Goal: Transaction & Acquisition: Obtain resource

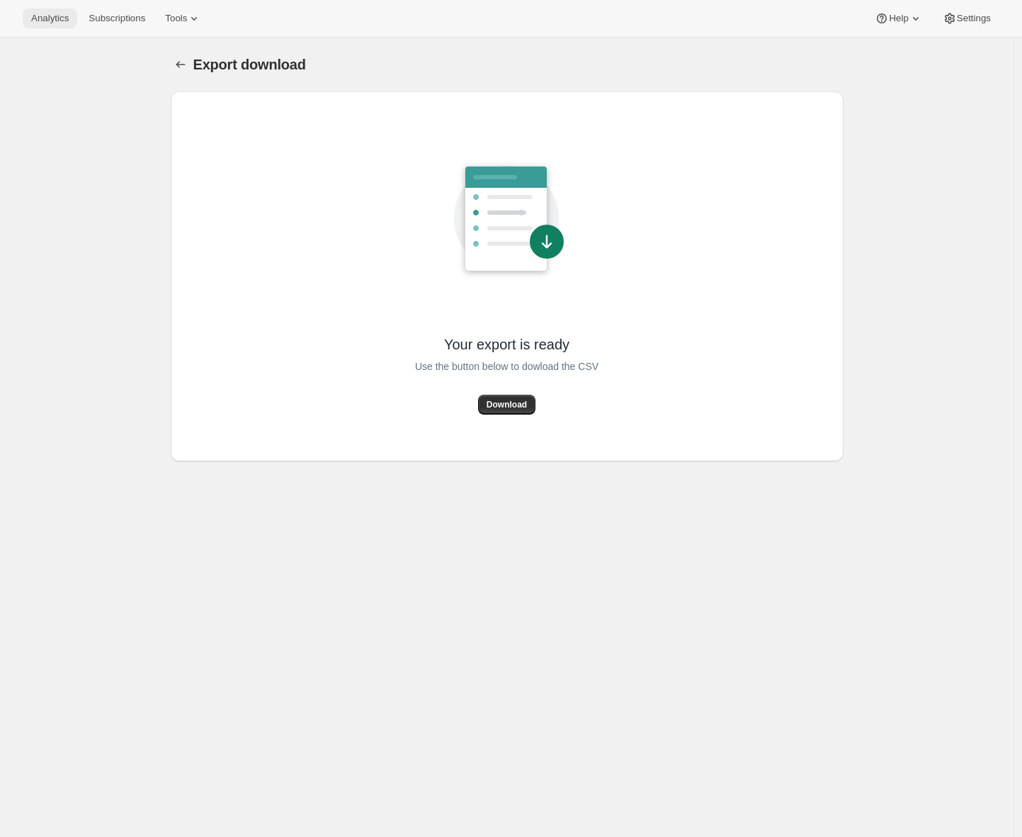
click at [43, 21] on span "Analytics" at bounding box center [50, 18] width 38 height 11
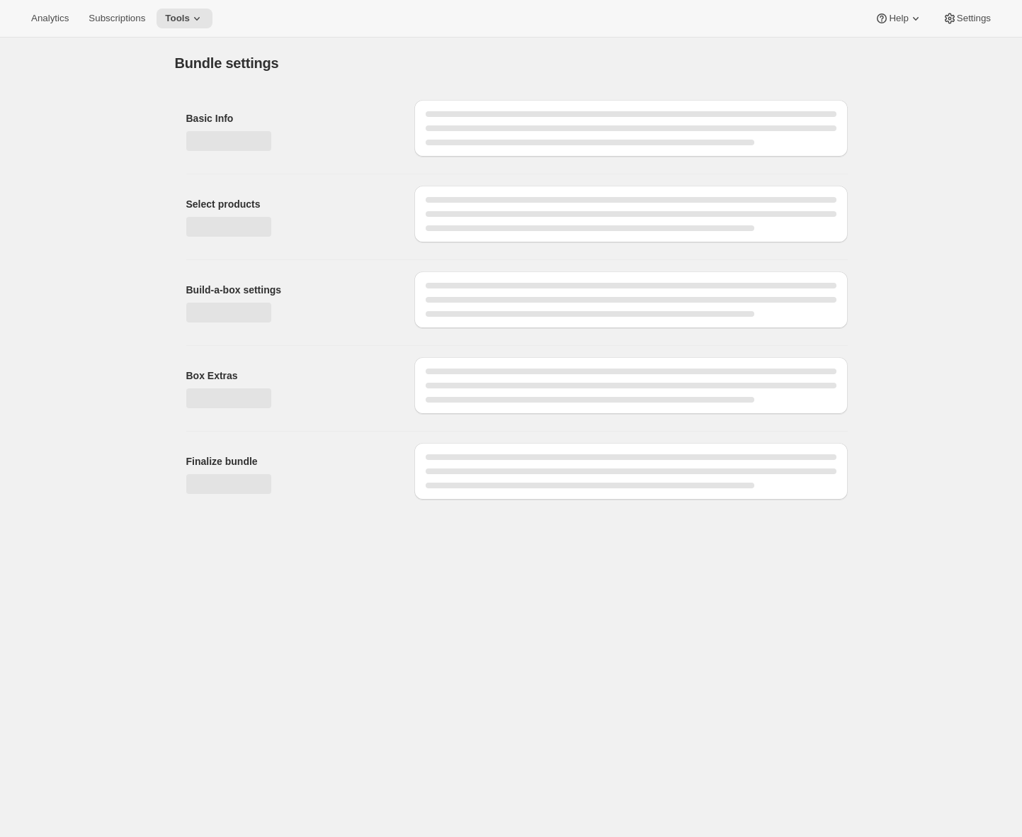
type input "Prêts pour l'école : Prépaiement d'un an (Âges 5-8)"
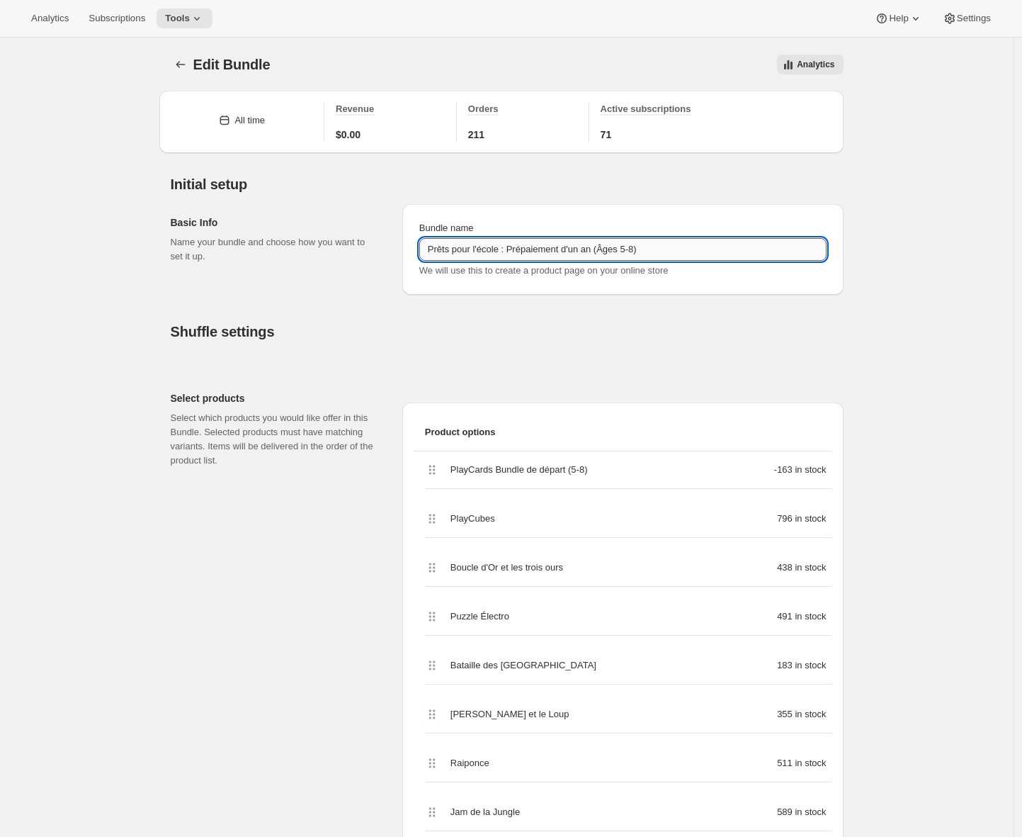
click at [466, 247] on input "Prêts pour l'école : Prépaiement d'un an (Âges 5-8)" at bounding box center [622, 249] width 407 height 23
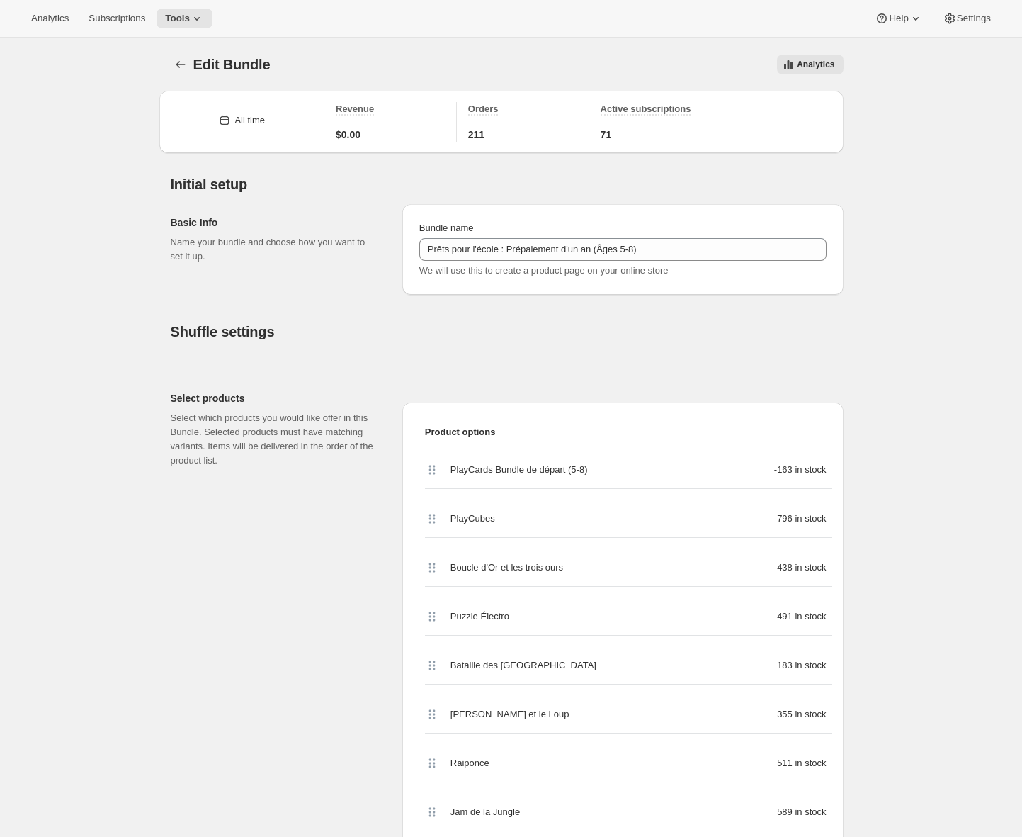
drag, startPoint x: 142, startPoint y: 176, endPoint x: 138, endPoint y: 159, distance: 18.2
click at [120, 9] on button "Subscriptions" at bounding box center [117, 19] width 74 height 20
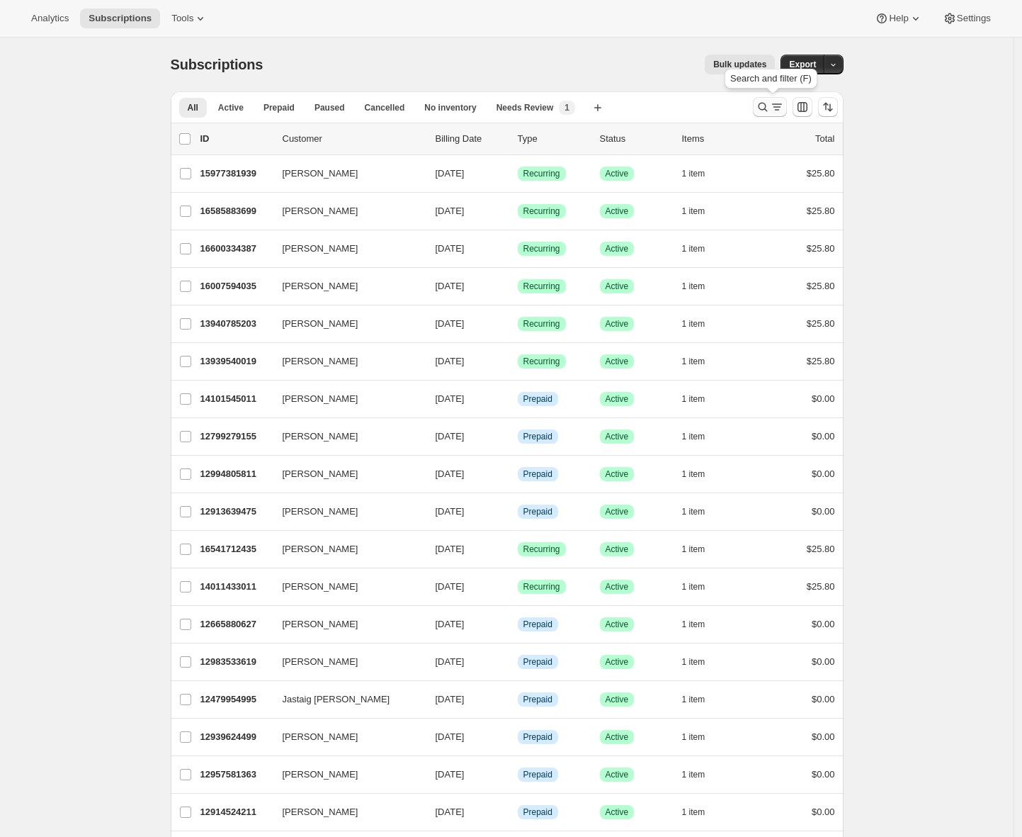
click at [776, 109] on icon "Search and filter results" at bounding box center [777, 107] width 14 height 14
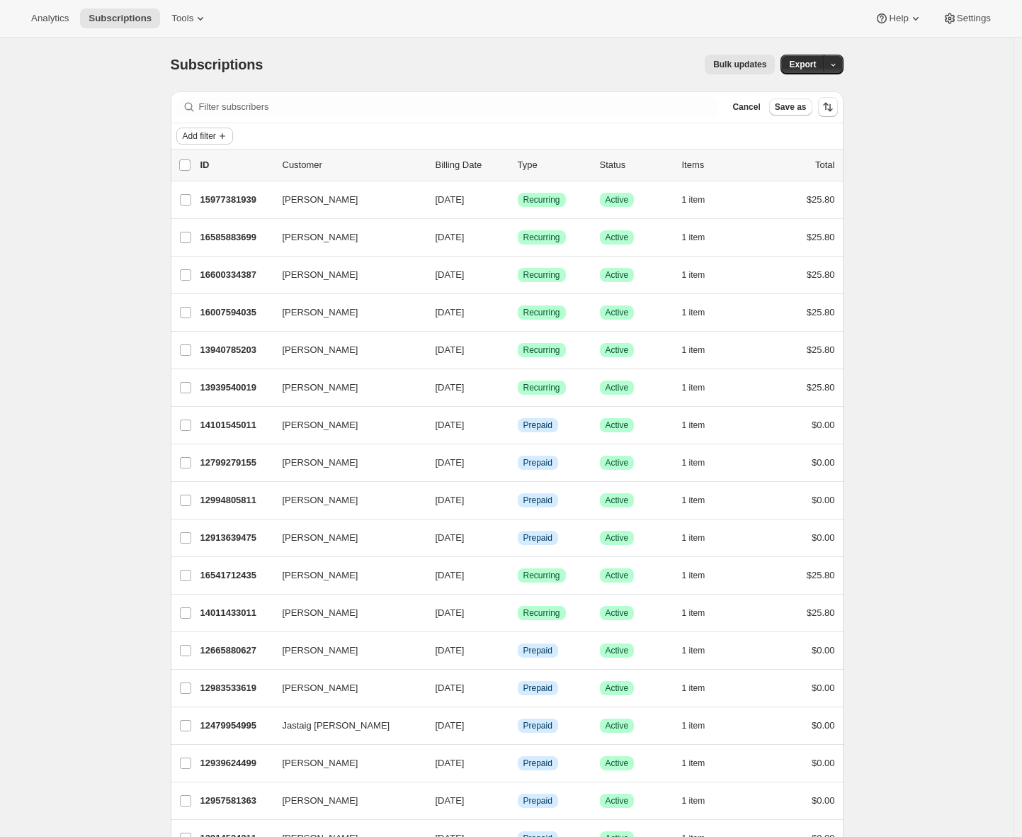
click at [196, 136] on span "Add filter" at bounding box center [199, 135] width 33 height 11
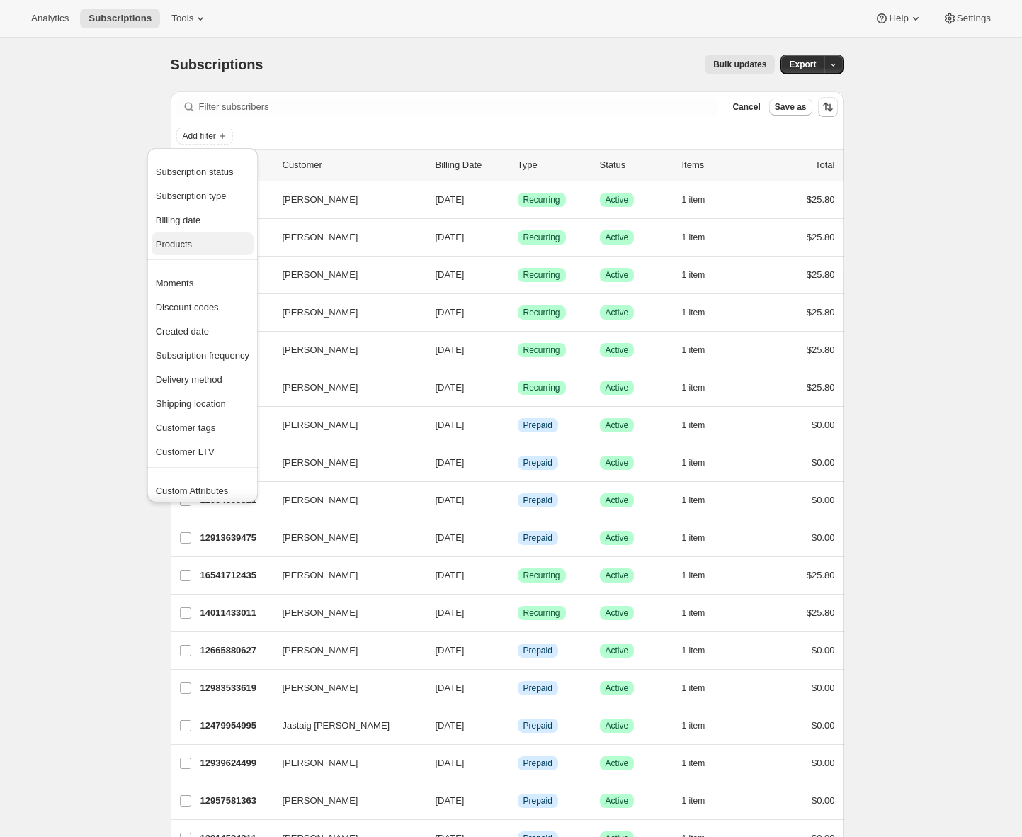
click at [192, 248] on span "Products" at bounding box center [174, 244] width 36 height 11
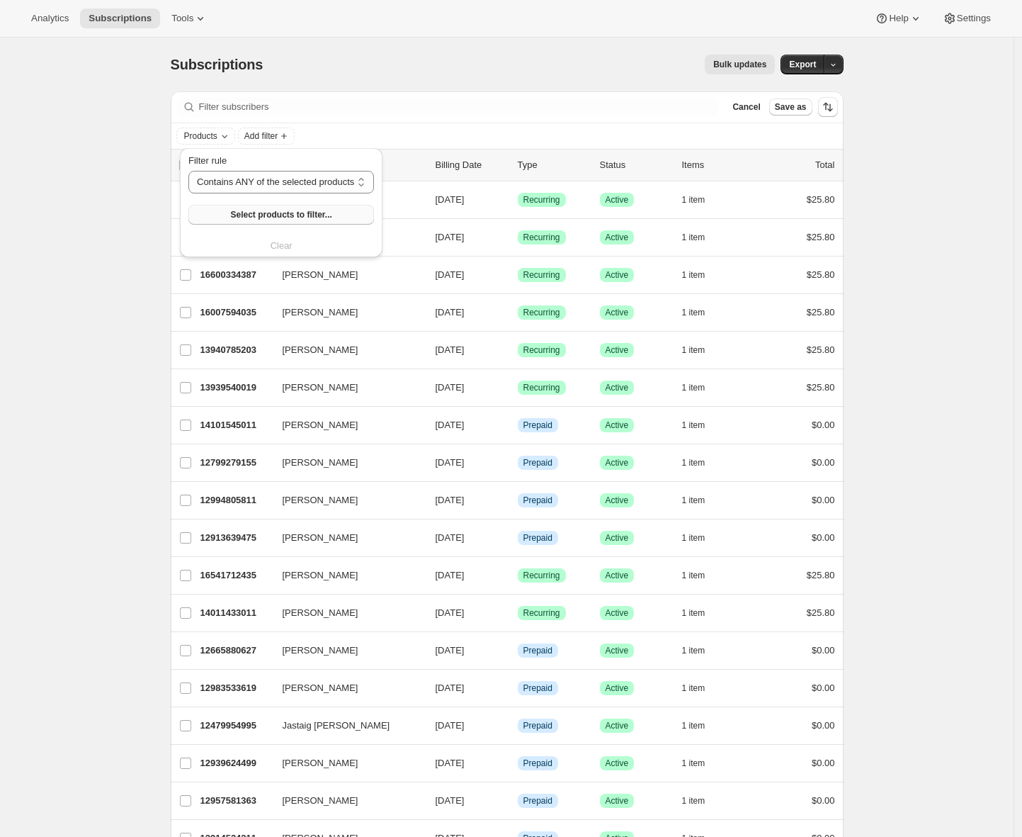
click at [259, 209] on span "Select products to filter..." at bounding box center [280, 214] width 101 height 11
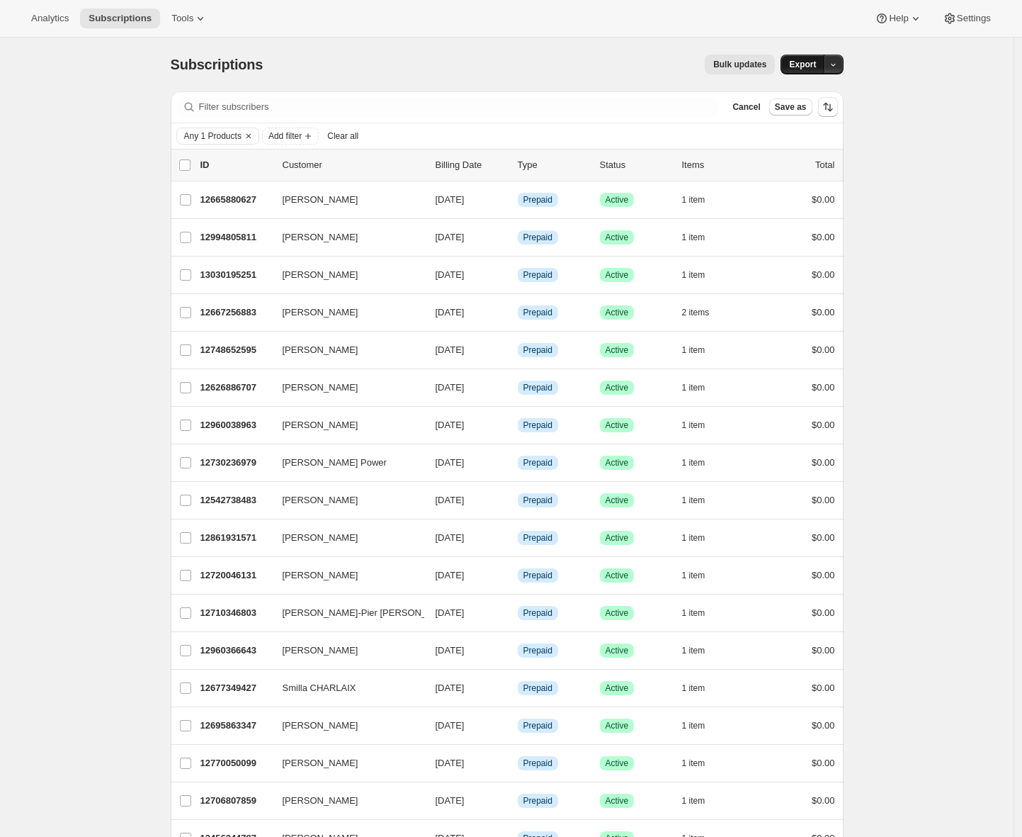
click at [803, 67] on span "Export" at bounding box center [802, 64] width 27 height 11
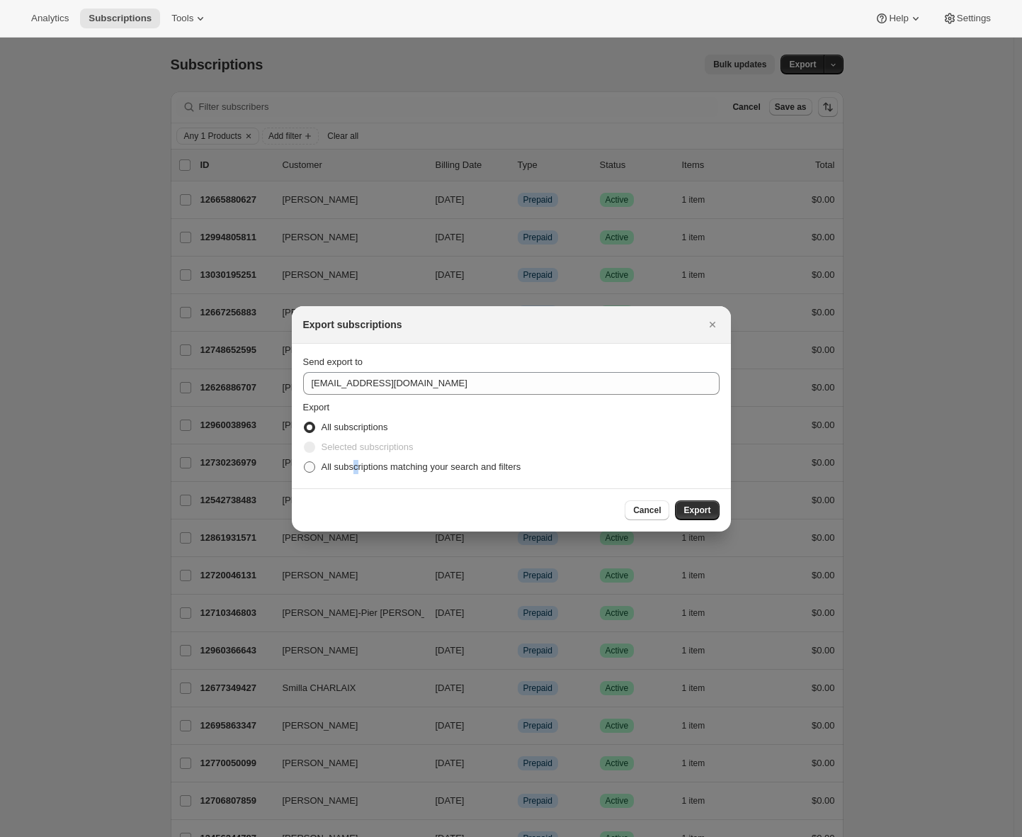
click at [358, 463] on span "All subscriptions matching your search and filters" at bounding box center [422, 466] width 200 height 11
click at [315, 465] on span ":r2m:" at bounding box center [309, 467] width 13 height 13
click at [305, 462] on input "All subscriptions matching your search and filters" at bounding box center [304, 461] width 1 height 1
radio input "true"
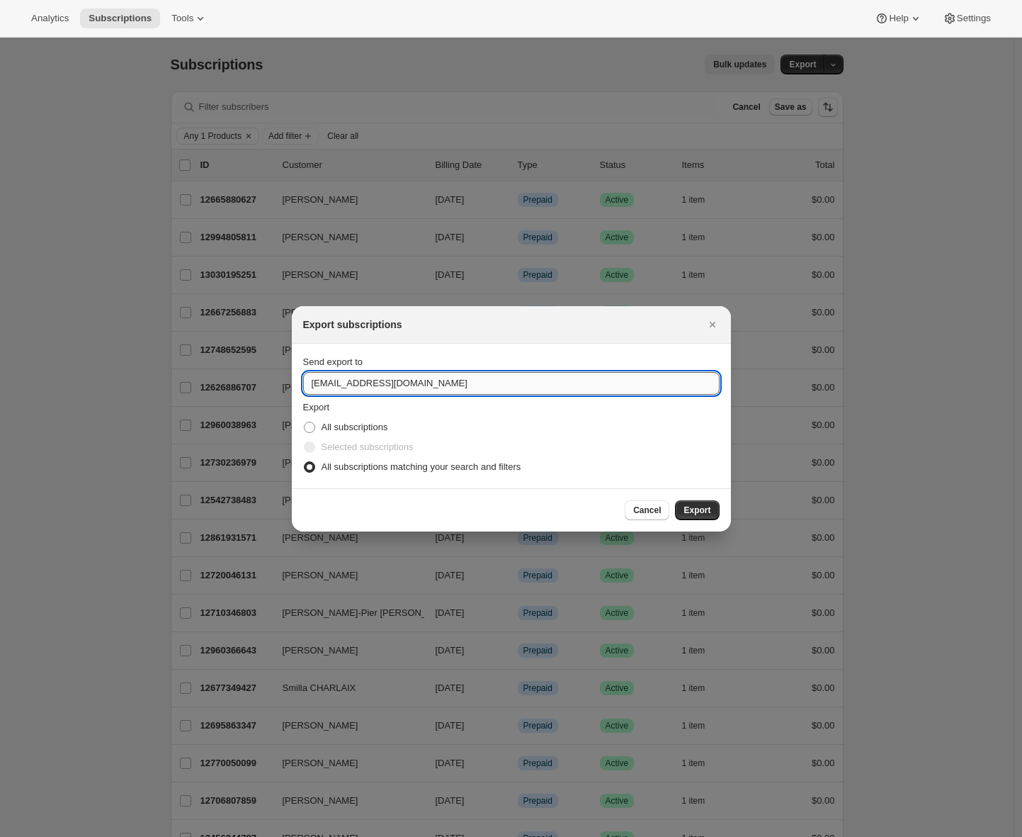
click at [338, 377] on input "hello@tokidos.com" at bounding box center [511, 383] width 417 height 23
click at [338, 378] on input "hello@tokidos.com" at bounding box center [511, 383] width 417 height 23
click at [338, 383] on input "hello@tokidos.com" at bounding box center [511, 383] width 417 height 23
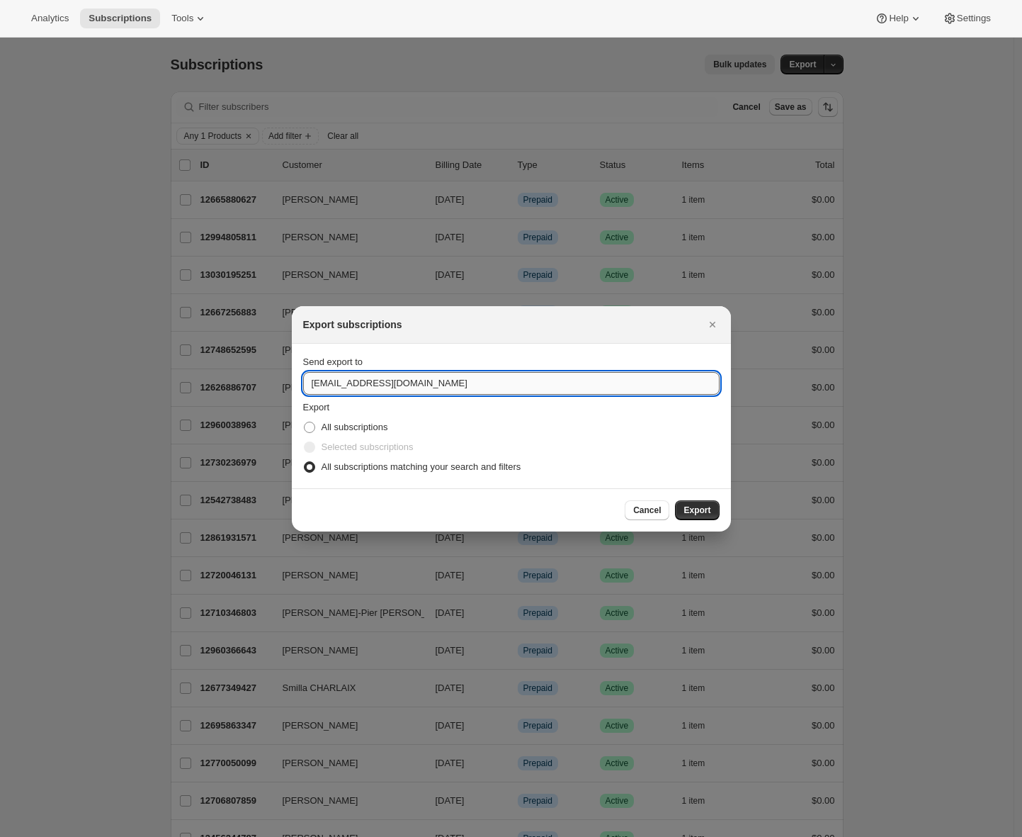
click at [338, 383] on input "hello@tokidos.com" at bounding box center [511, 383] width 417 height 23
type input "adrian@awtomic.com"
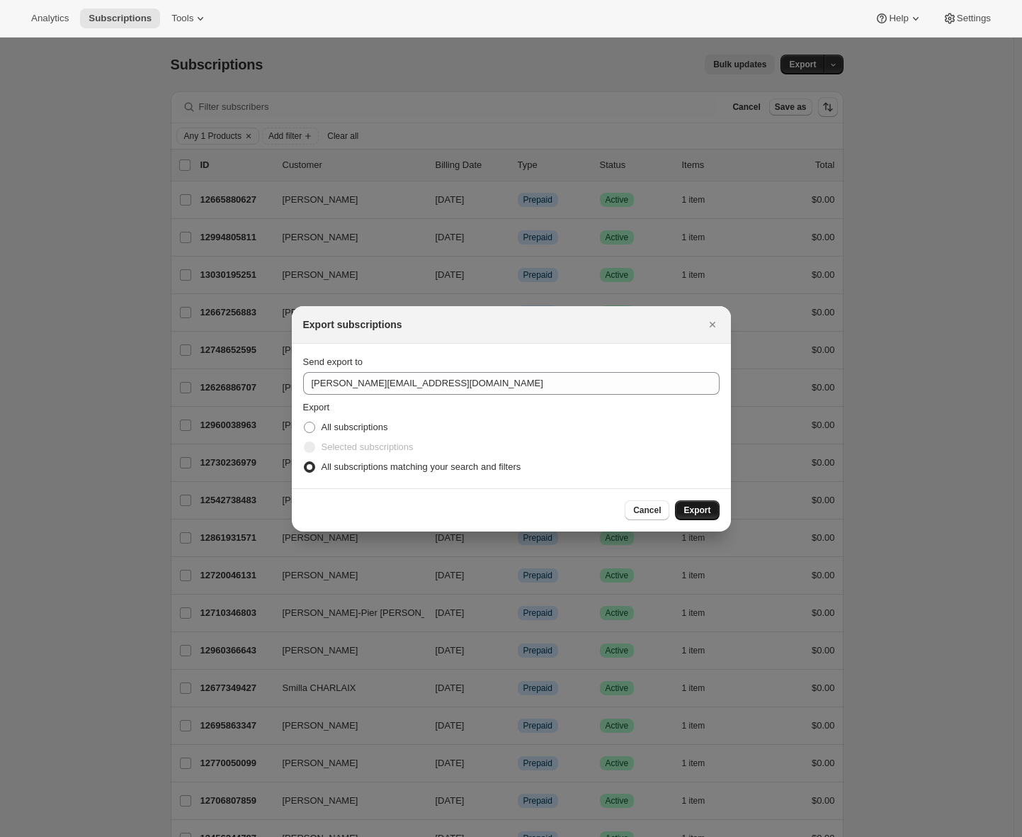
click at [704, 514] on span "Export" at bounding box center [697, 509] width 27 height 11
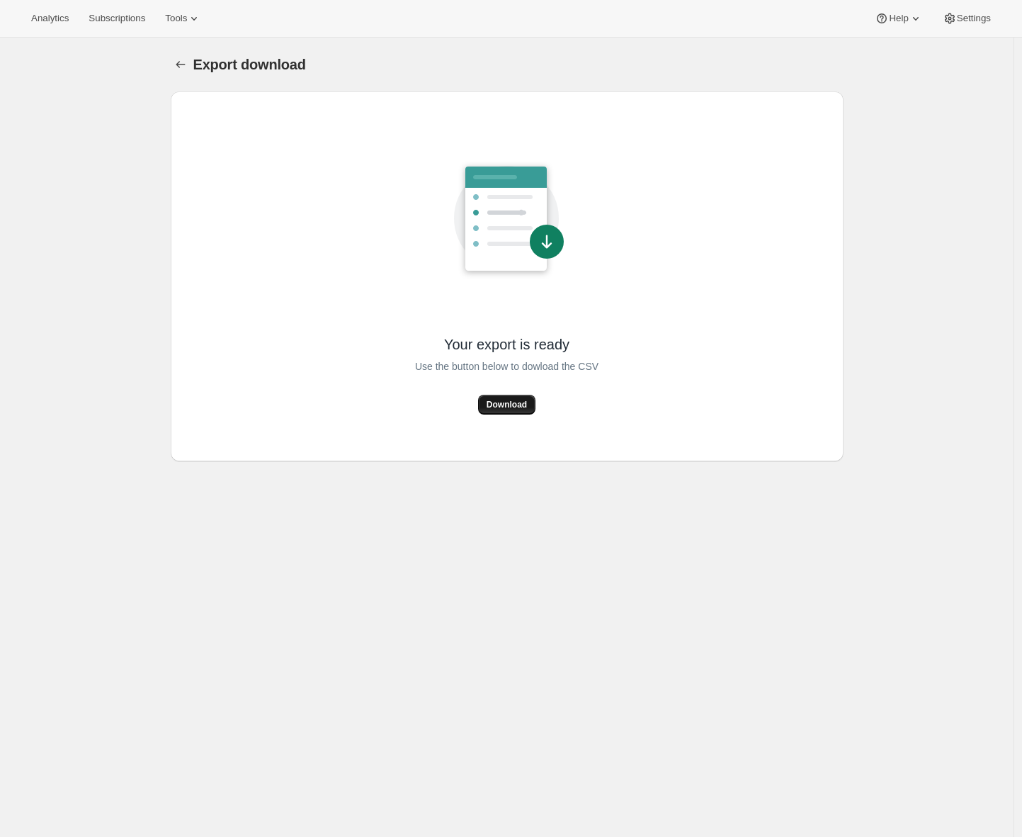
click at [512, 406] on span "Download" at bounding box center [507, 404] width 40 height 11
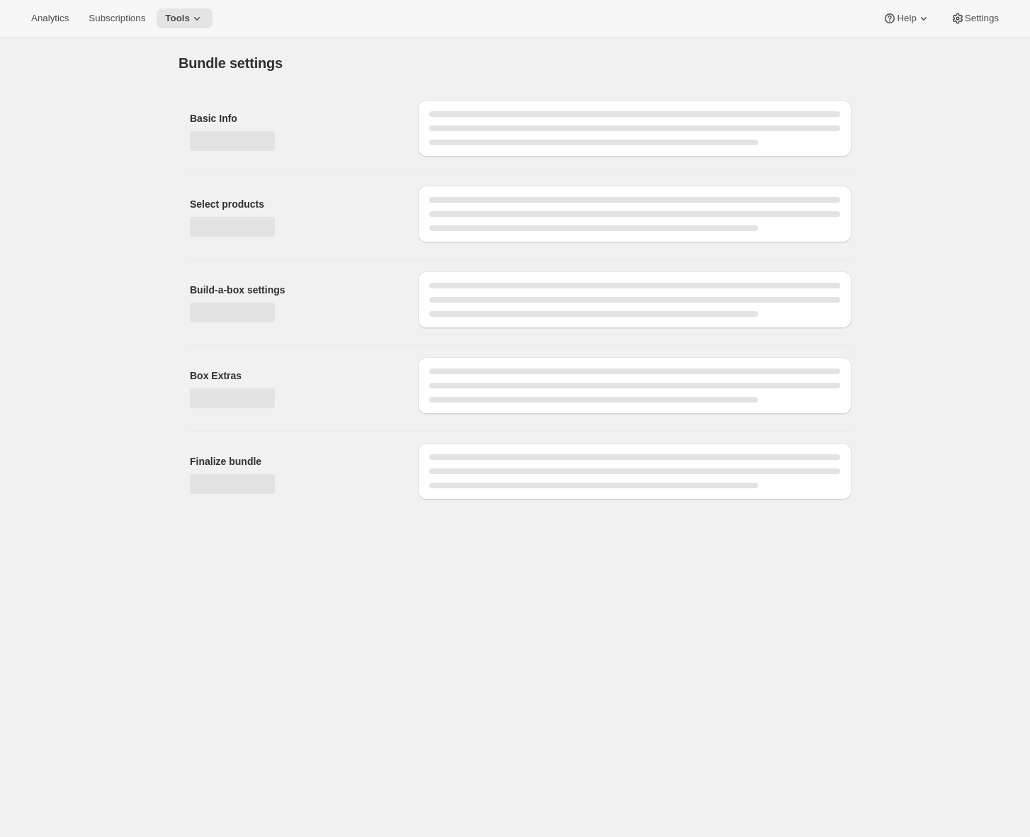
type input "Prêts pour l'école : Prépaiement d'un an (Âges 5-8)"
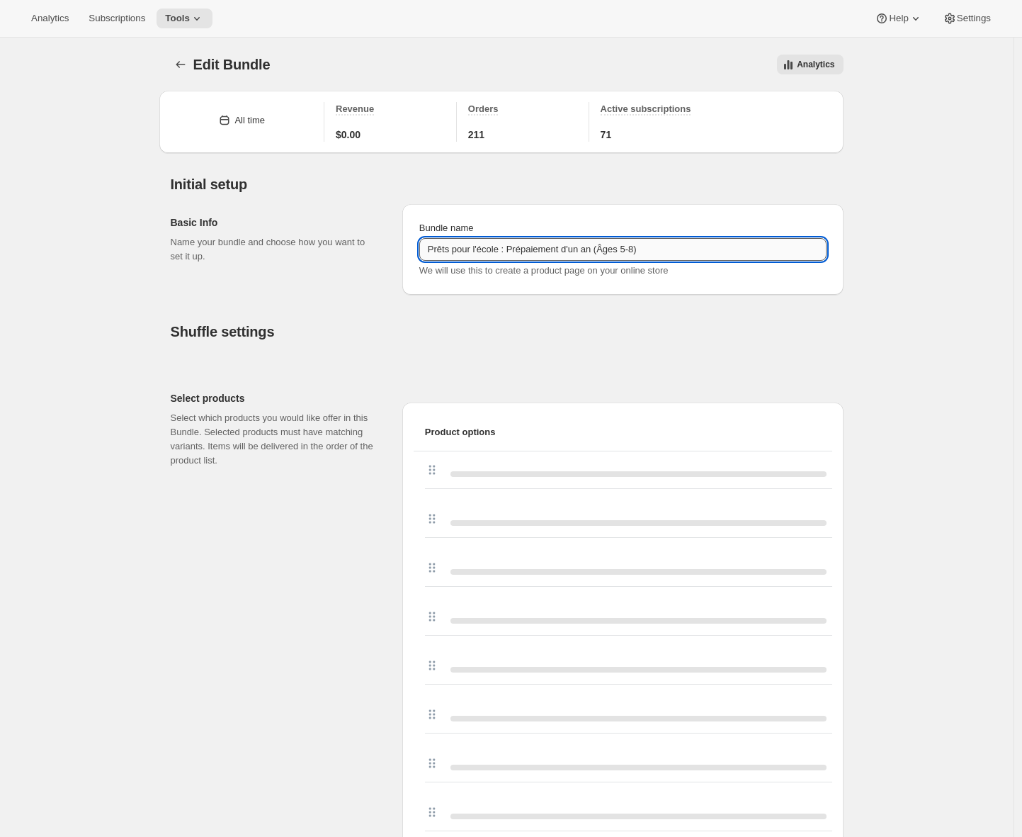
click at [509, 246] on input "Prêts pour l'école : Prépaiement d'un an (Âges 5-8)" at bounding box center [622, 249] width 407 height 23
